Goal: Transaction & Acquisition: Purchase product/service

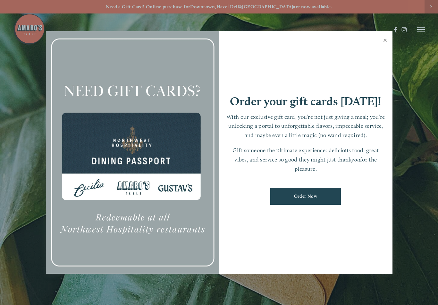
click at [385, 45] on link "Close" at bounding box center [385, 41] width 13 height 18
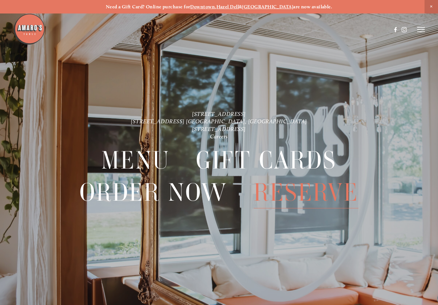
click at [211, 8] on strong "Downtown" at bounding box center [202, 7] width 25 height 6
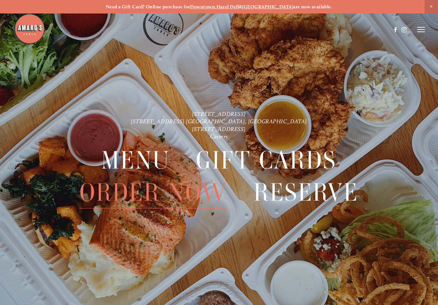
click at [150, 189] on span "Order Now" at bounding box center [154, 192] width 148 height 32
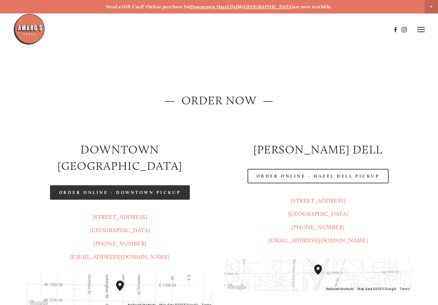
click at [108, 185] on link "Order Online - Downtown pickup" at bounding box center [120, 192] width 140 height 14
